Goal: Information Seeking & Learning: Learn about a topic

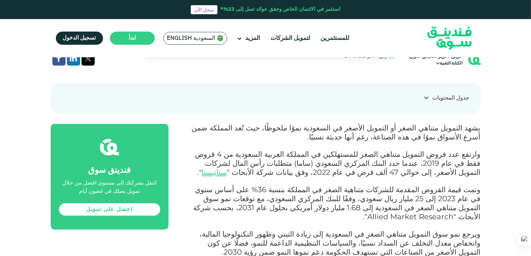
scroll to position [278, 0]
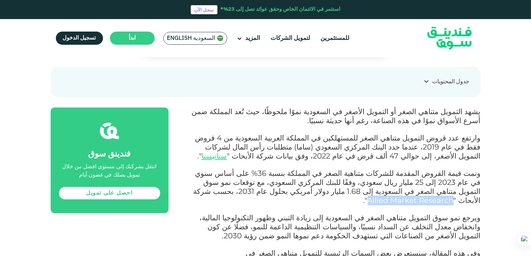
drag, startPoint x: 280, startPoint y: 167, endPoint x: 355, endPoint y: 169, distance: 75.7
click at [355, 169] on p "ونمت قيمة القروض المقدمة للشركات متناهية الصغر في المملكة بنسبة 36% على أساس سن…" at bounding box center [332, 187] width 297 height 36
copy span "Allied Market Research"
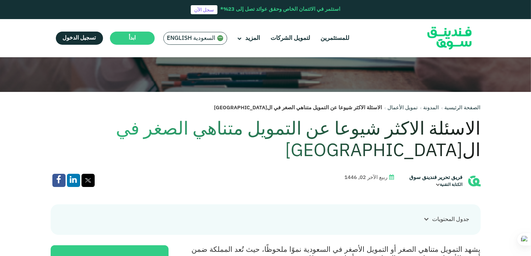
scroll to position [139, 0]
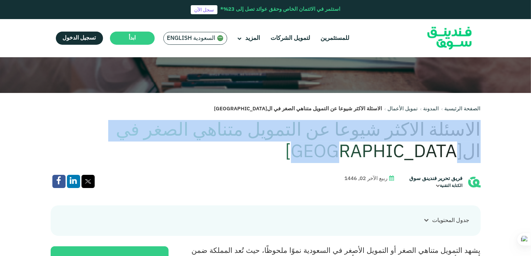
drag, startPoint x: 480, startPoint y: 127, endPoint x: 82, endPoint y: 128, distance: 398.1
click at [82, 128] on h1 "الاسئلة الاكثر شيوعا عن التمويل متناهي الصغر في السعودية" at bounding box center [266, 141] width 430 height 43
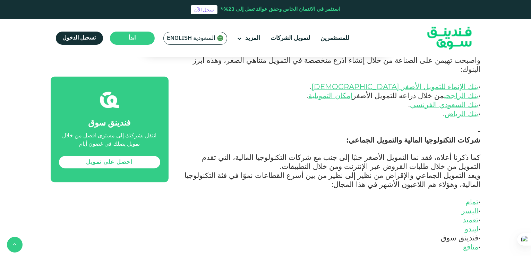
scroll to position [1180, 0]
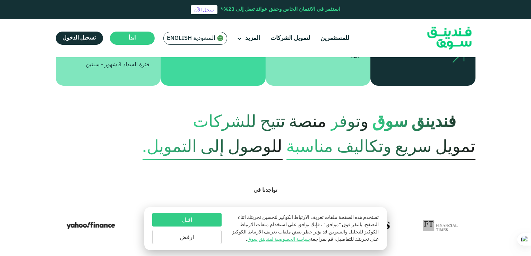
scroll to position [278, 0]
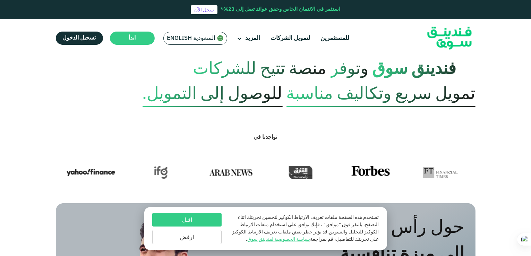
click at [194, 218] on button "اقبل" at bounding box center [186, 220] width 69 height 14
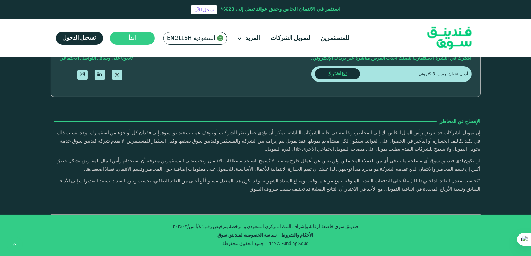
scroll to position [1215, 0]
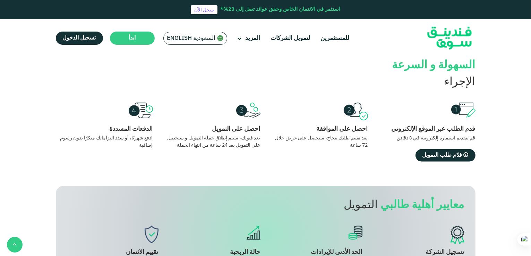
scroll to position [486, 0]
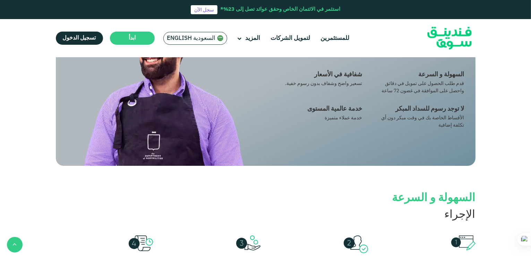
click at [503, 82] on div "حول رأس مالك الى ميزة تنافسية السهولة و السرعة قدم طلب الحصول على تمويل في دقائ…" at bounding box center [265, 92] width 531 height 195
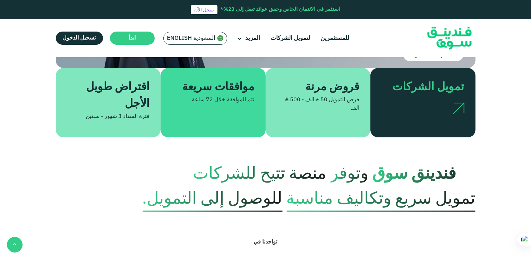
scroll to position [174, 0]
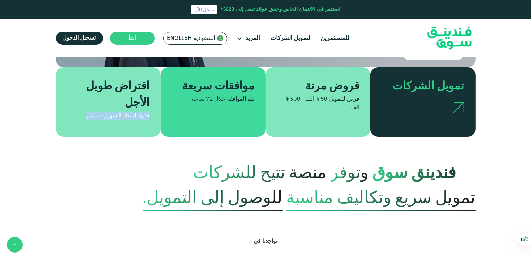
drag, startPoint x: 149, startPoint y: 106, endPoint x: 76, endPoint y: 107, distance: 72.6
click at [76, 107] on div "اقتراض طويل الأجل فترة السداد 3 شهور - سنتين" at bounding box center [108, 101] width 105 height 69
click at [119, 167] on p "فندينق سوق وتوفر منصة تتيح للشركات تمويل سريع وتكاليف مناسبة للوصول إلى التمويل." at bounding box center [266, 186] width 420 height 50
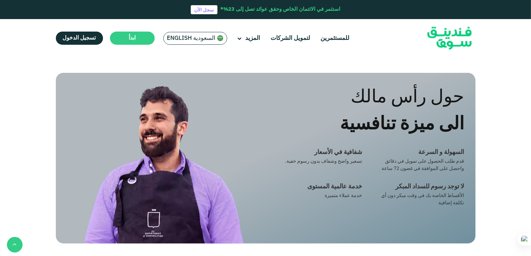
scroll to position [312, 0]
